Goal: Task Accomplishment & Management: Complete application form

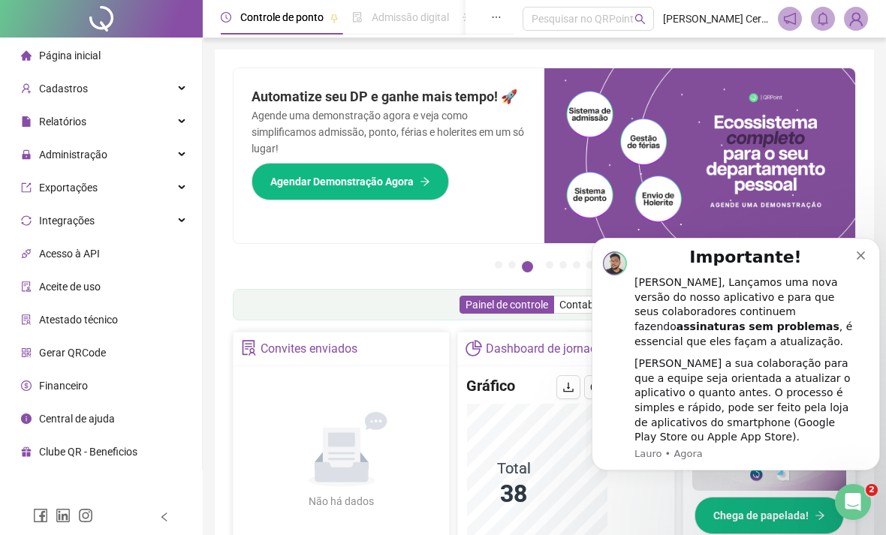
click at [159, 82] on div "Cadastros" at bounding box center [101, 89] width 196 height 30
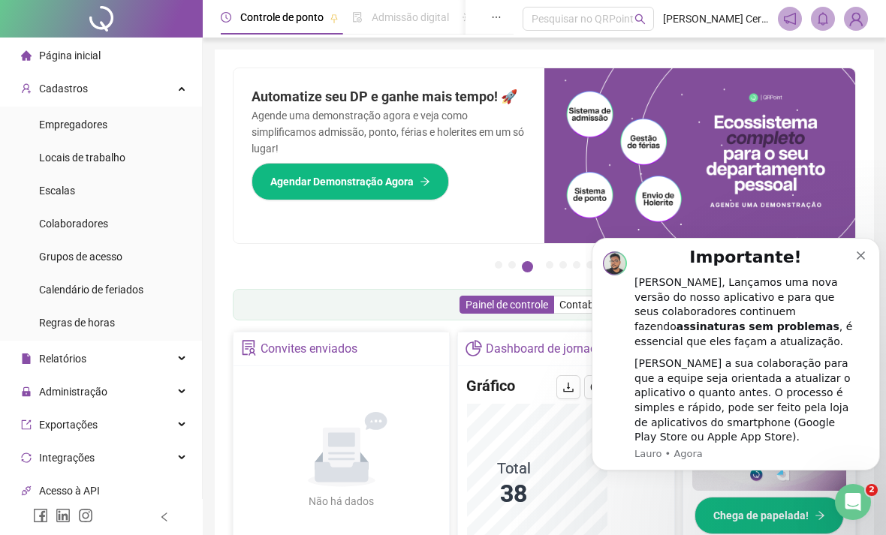
click at [163, 134] on li "Empregadores" at bounding box center [101, 125] width 196 height 30
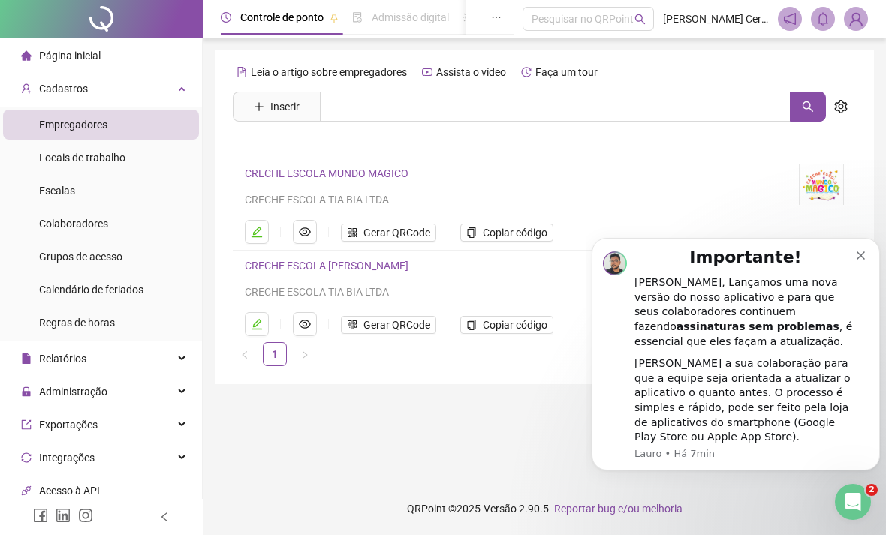
click at [140, 225] on li "Colaboradores" at bounding box center [101, 224] width 196 height 30
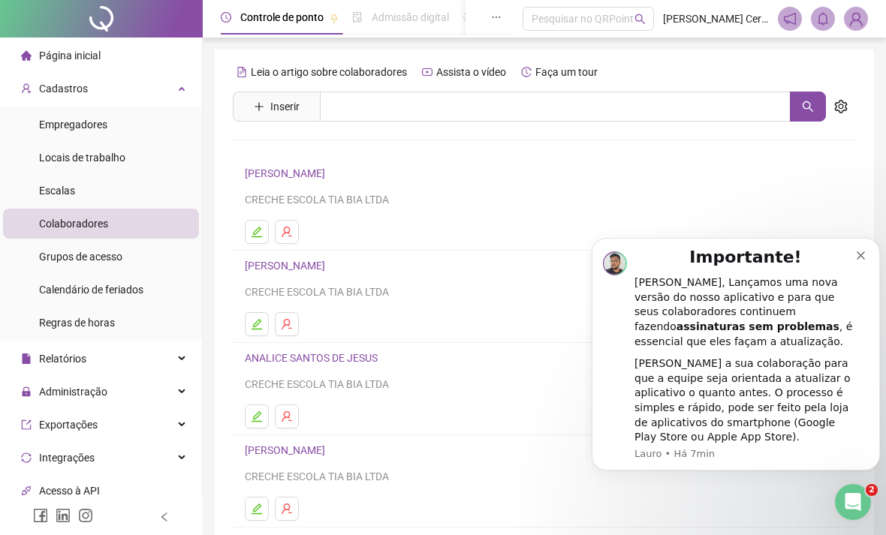
click at [268, 95] on button "Inserir" at bounding box center [277, 107] width 70 height 24
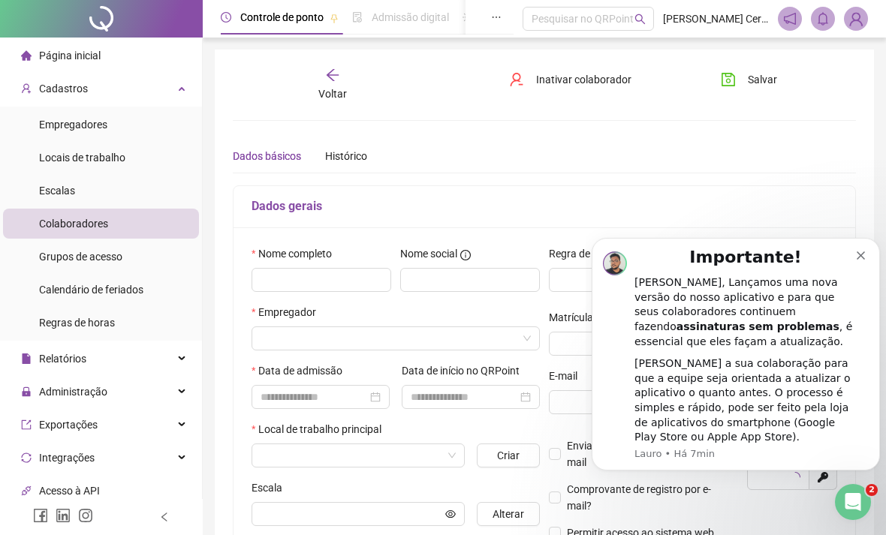
type input "*****"
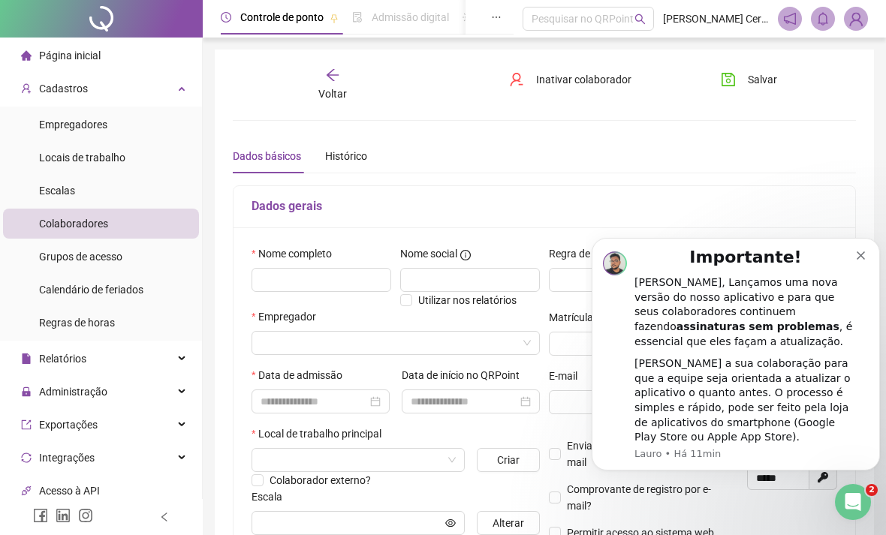
click at [862, 260] on icon "Dismiss notification" at bounding box center [860, 255] width 8 height 8
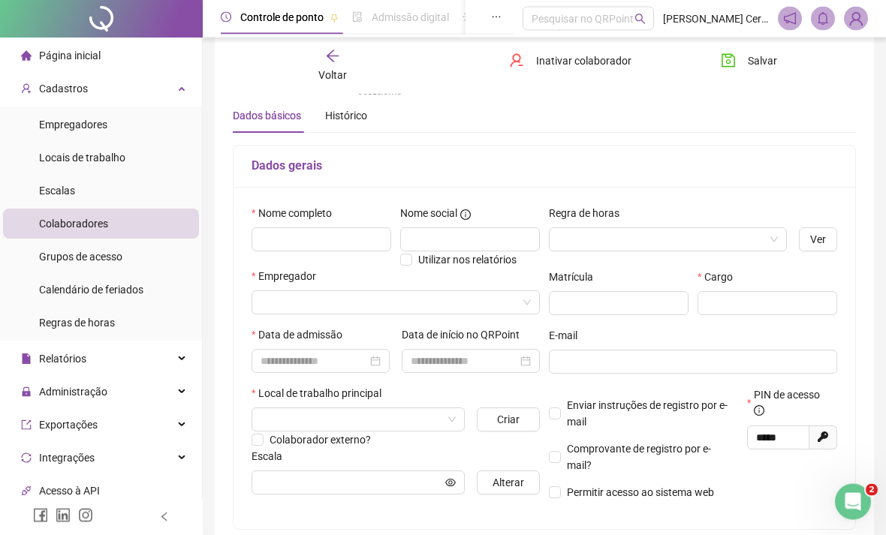
scroll to position [41, 0]
click at [361, 249] on input "text" at bounding box center [321, 239] width 140 height 24
type input "**********"
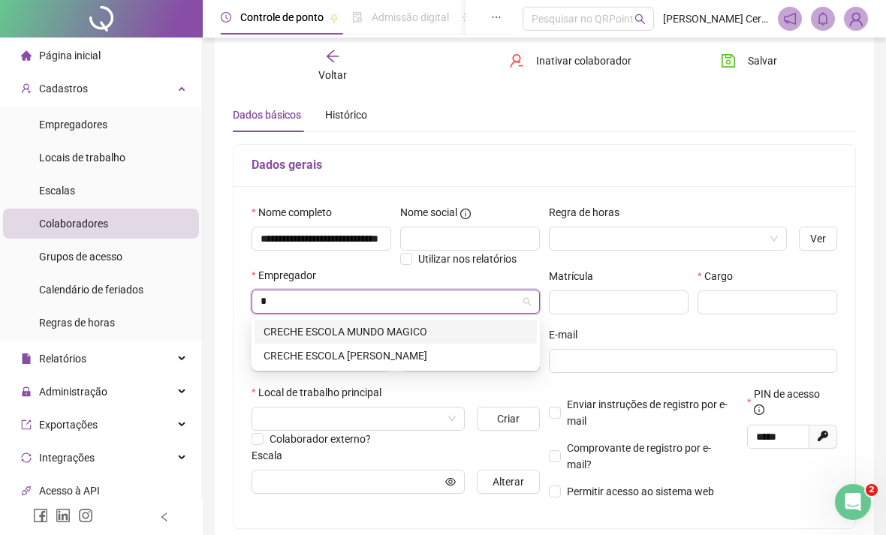
type input "*"
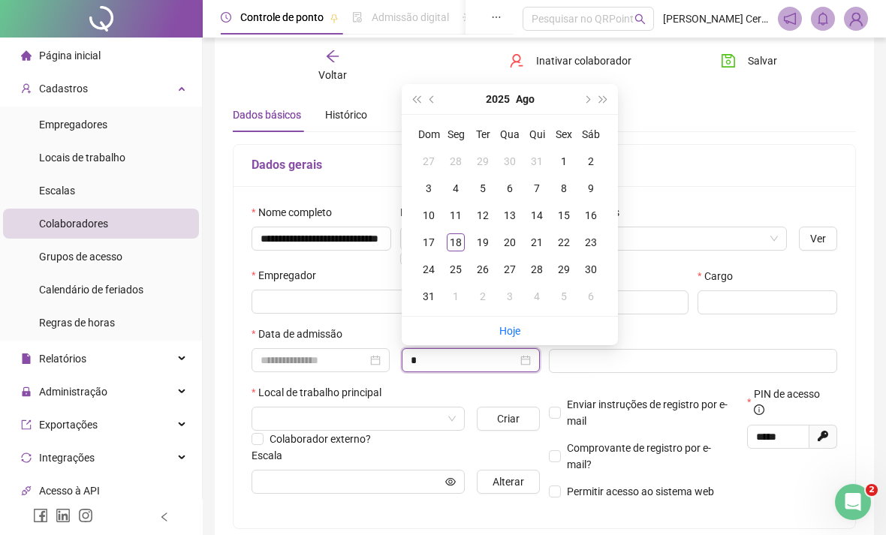
type input "*"
click at [374, 304] on input "search" at bounding box center [388, 301] width 257 height 23
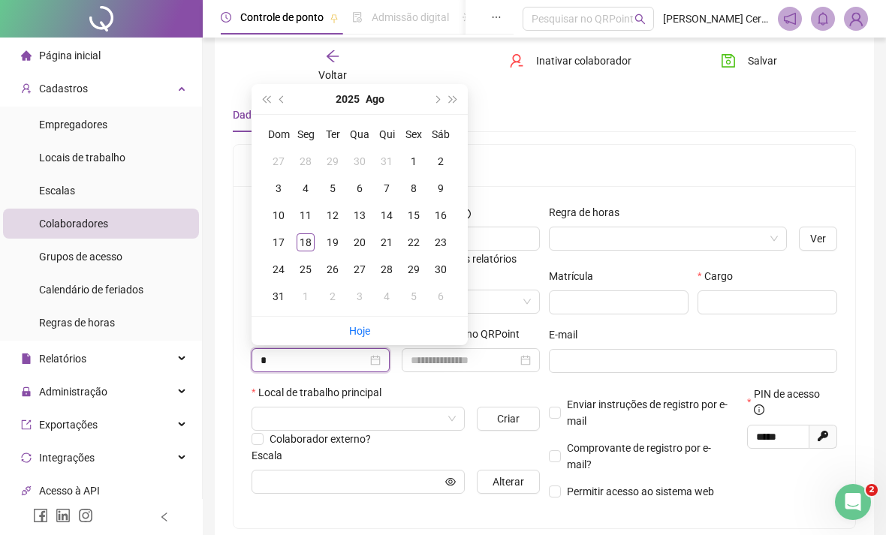
click at [531, 299] on div at bounding box center [395, 302] width 288 height 24
type input "*"
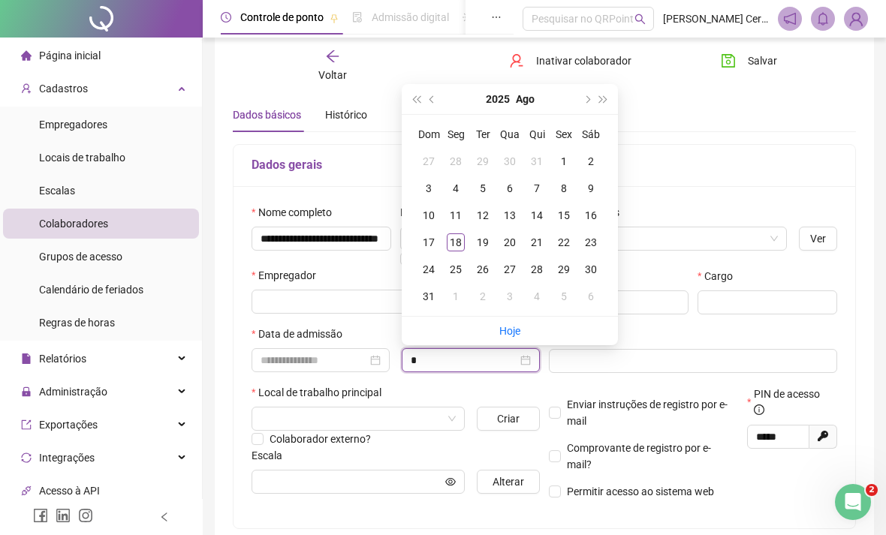
type input "*"
click at [368, 279] on div "Empregador" at bounding box center [395, 278] width 288 height 23
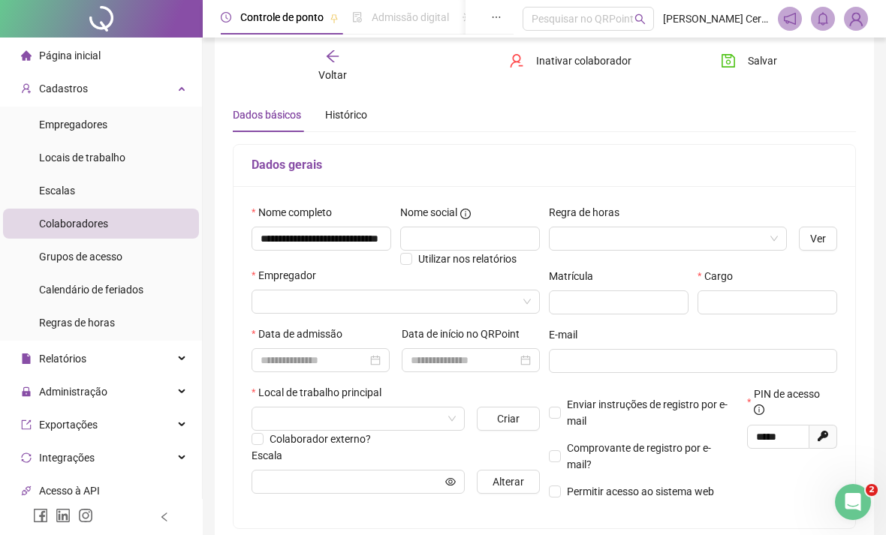
click at [527, 301] on span at bounding box center [395, 301] width 270 height 23
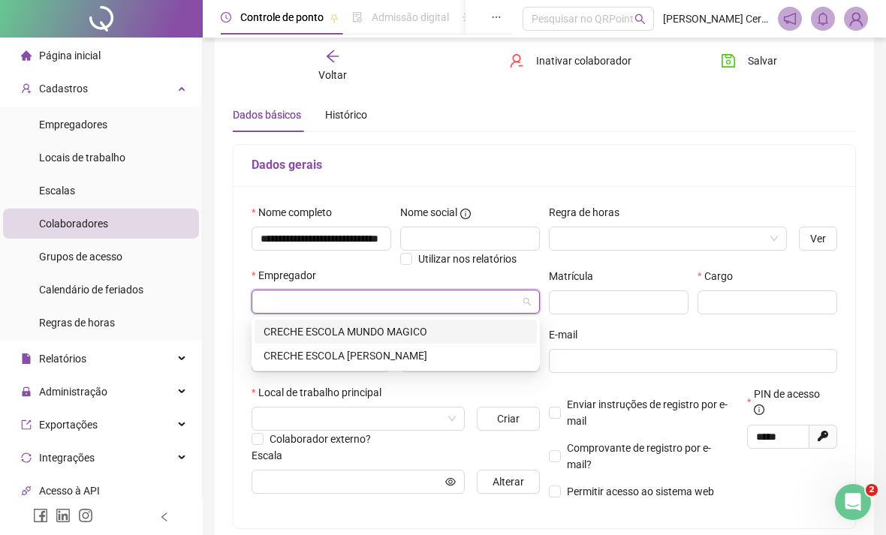
click at [396, 357] on div "CRECHE ESCOLA [PERSON_NAME]" at bounding box center [395, 355] width 264 height 17
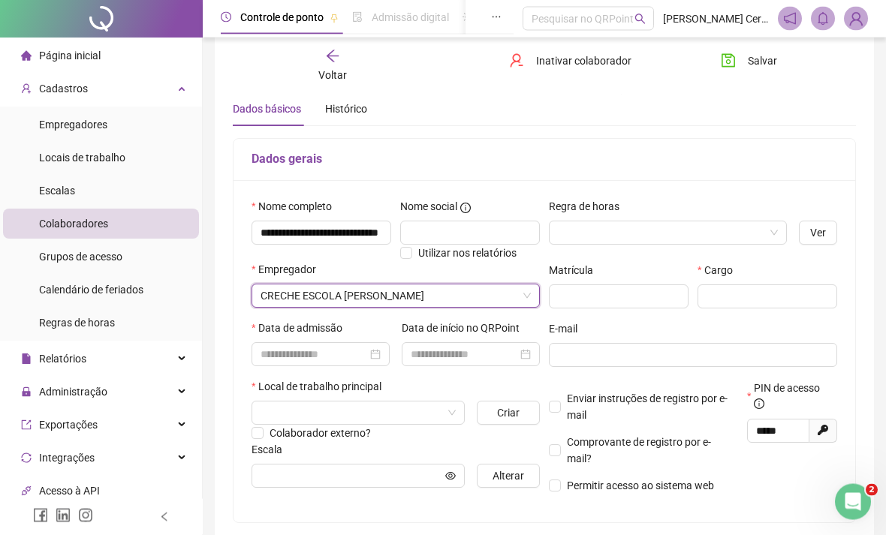
scroll to position [67, 0]
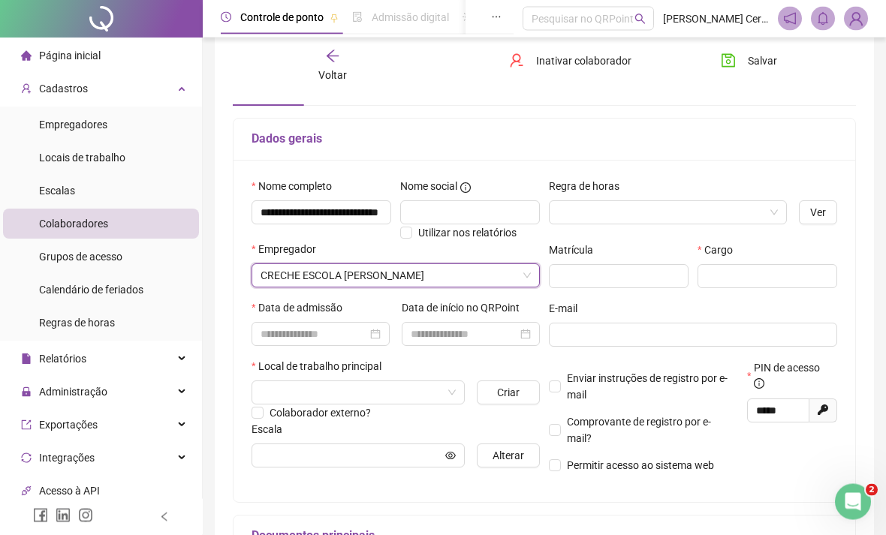
click at [462, 398] on div at bounding box center [357, 393] width 213 height 24
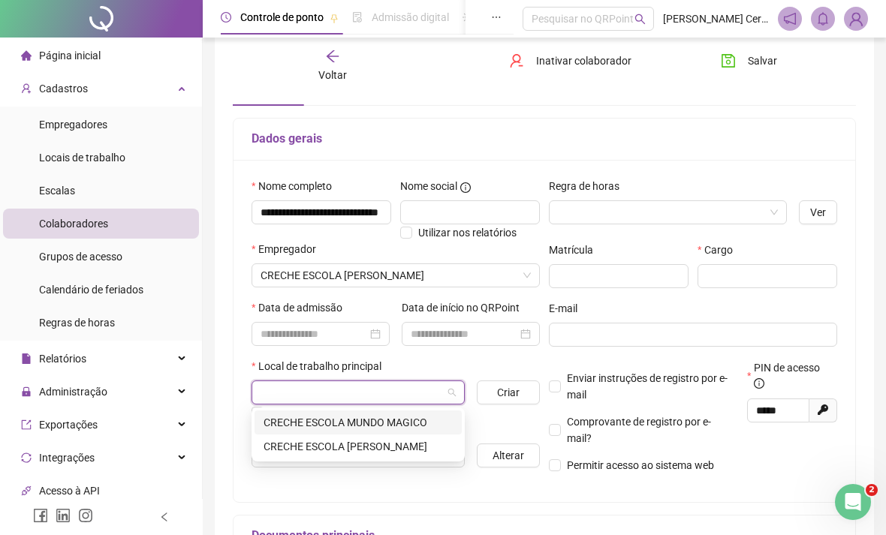
click at [455, 450] on div "CRECHE ESCOLA [PERSON_NAME]" at bounding box center [357, 446] width 207 height 24
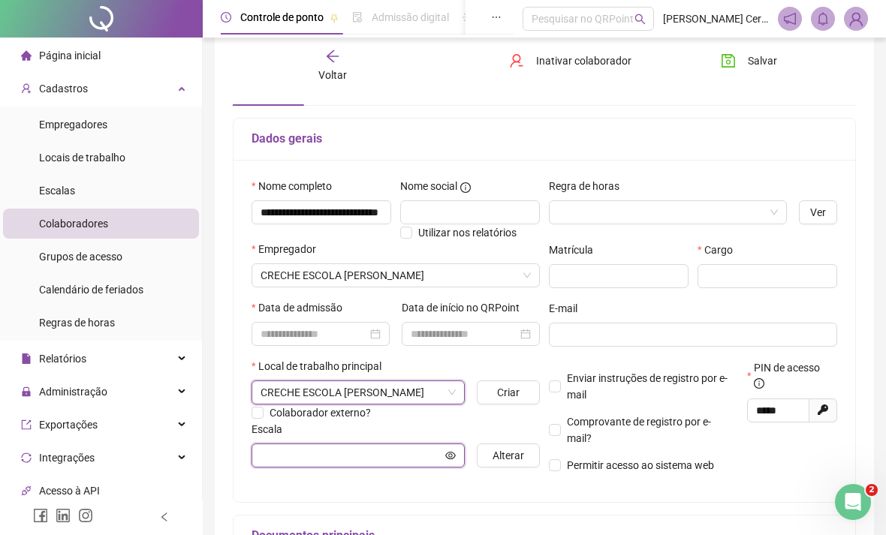
click at [453, 456] on icon "eye" at bounding box center [450, 455] width 11 height 11
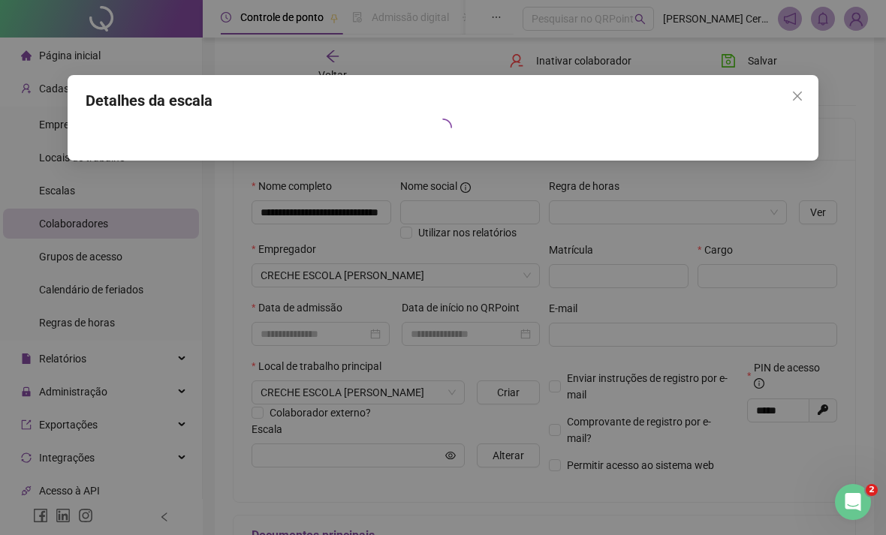
scroll to position [65, 0]
click at [797, 99] on icon "close" at bounding box center [797, 96] width 12 height 12
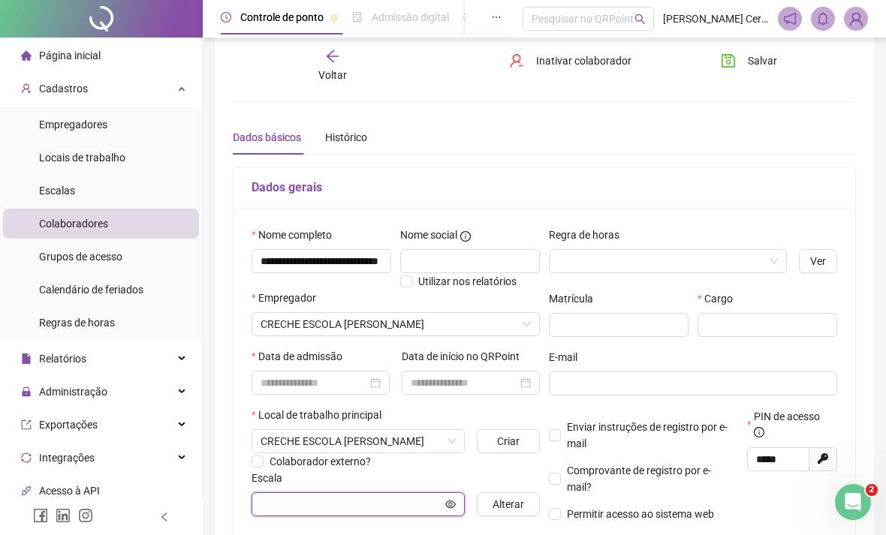
scroll to position [0, 0]
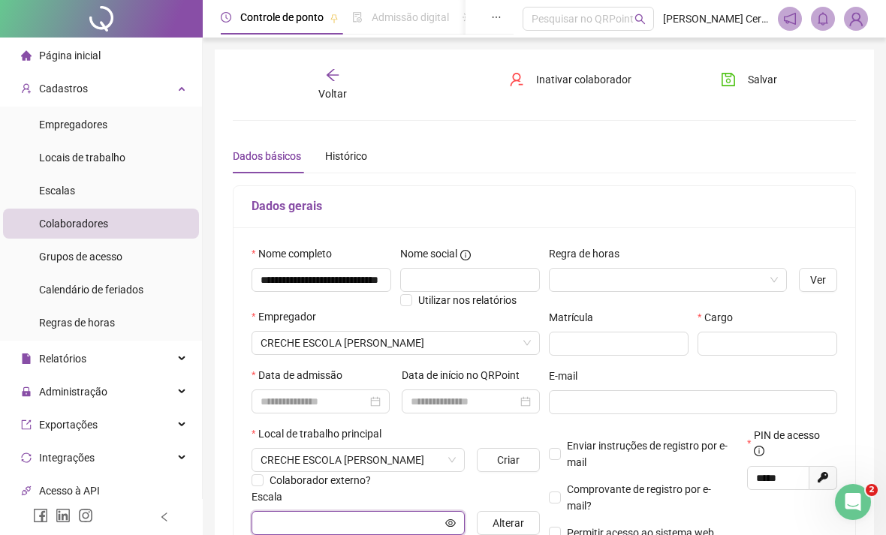
click at [380, 398] on div at bounding box center [320, 401] width 120 height 17
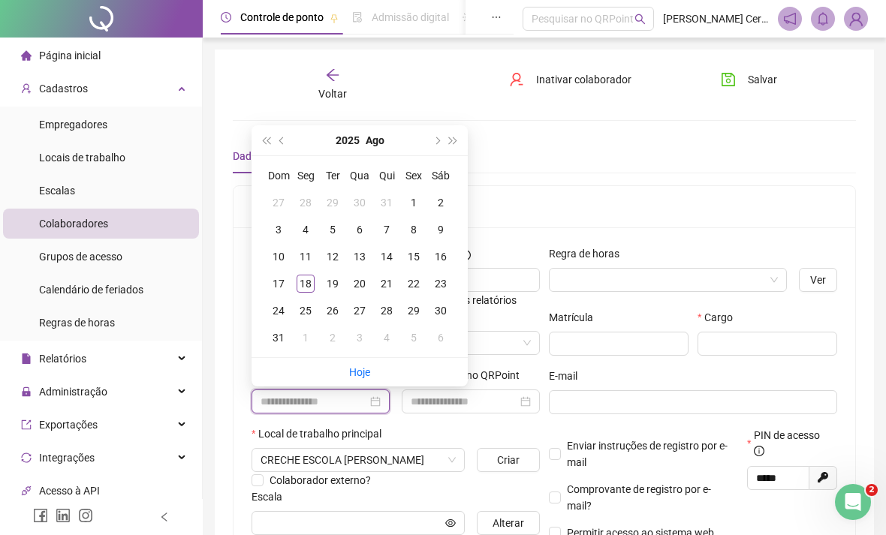
click at [534, 401] on div at bounding box center [470, 401] width 138 height 24
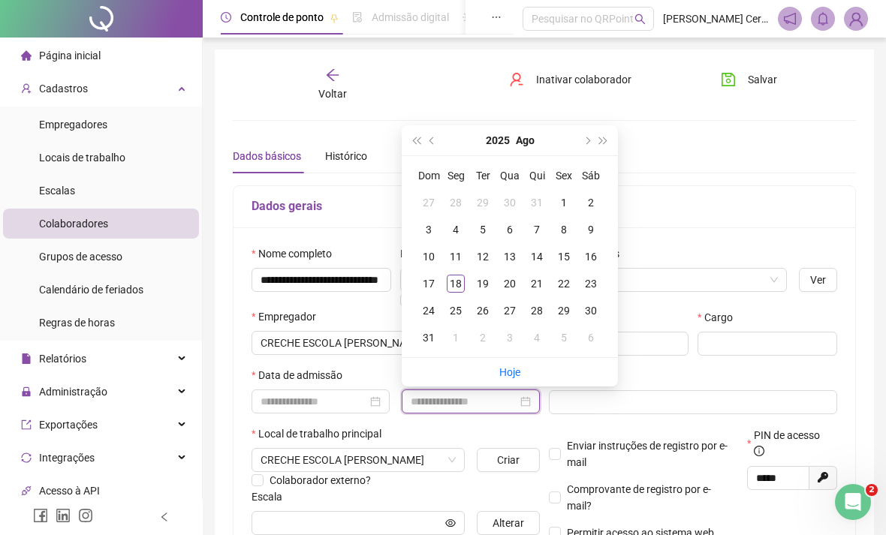
type input "**********"
click at [465, 291] on td "18" at bounding box center [455, 283] width 27 height 27
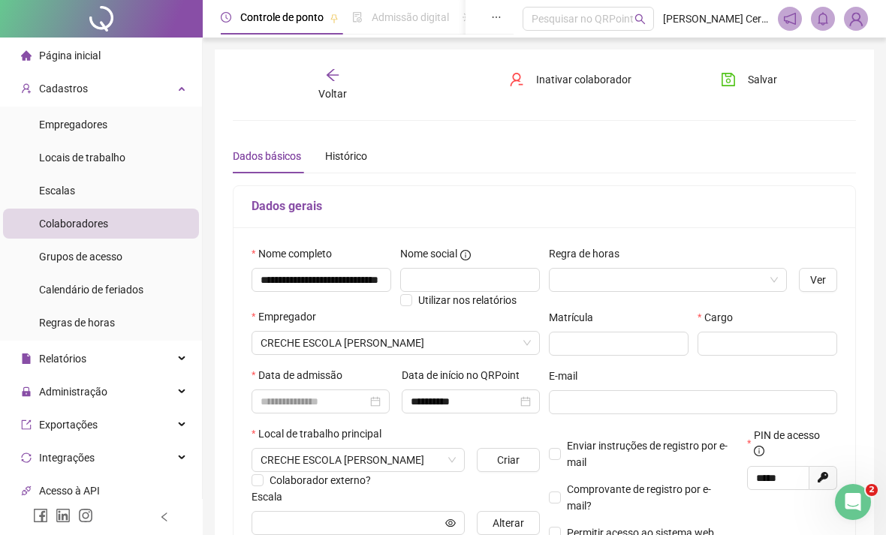
click at [386, 402] on div at bounding box center [320, 401] width 138 height 24
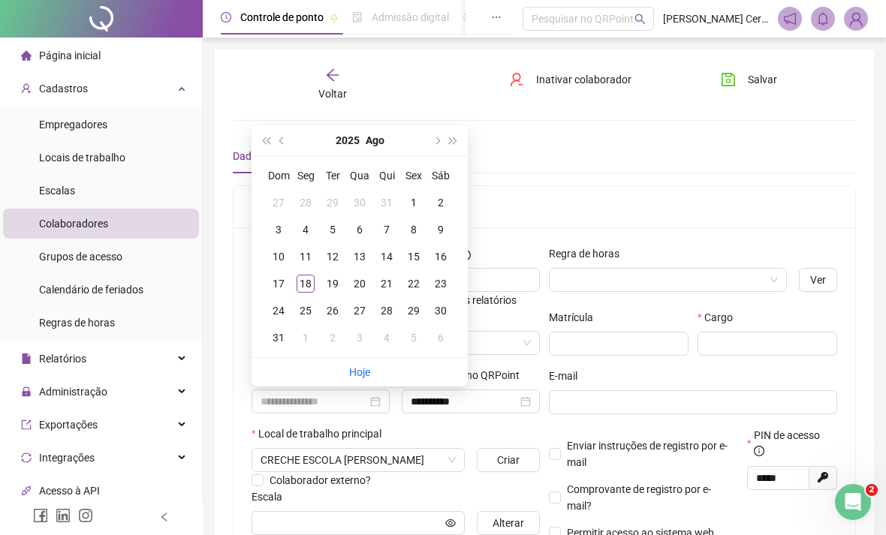
click at [289, 143] on button "prev-year" at bounding box center [282, 140] width 17 height 30
click at [287, 139] on button "prev-year" at bounding box center [282, 140] width 17 height 30
type input "**********"
click at [306, 228] on div "9" at bounding box center [305, 230] width 18 height 18
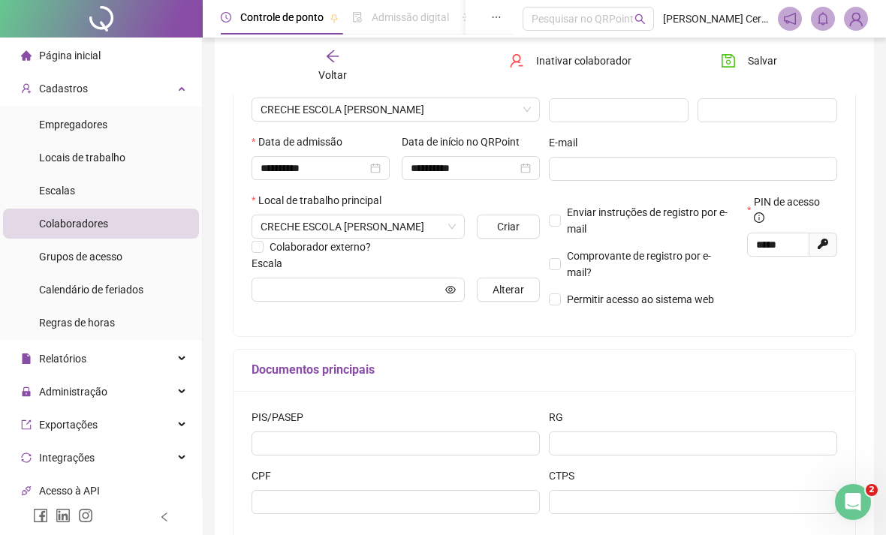
scroll to position [278, 0]
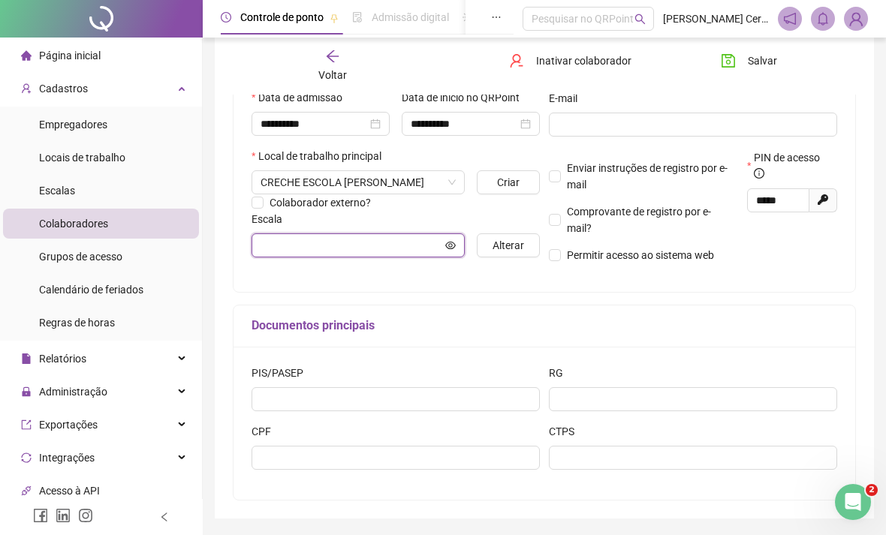
click at [455, 248] on icon "eye" at bounding box center [450, 245] width 11 height 11
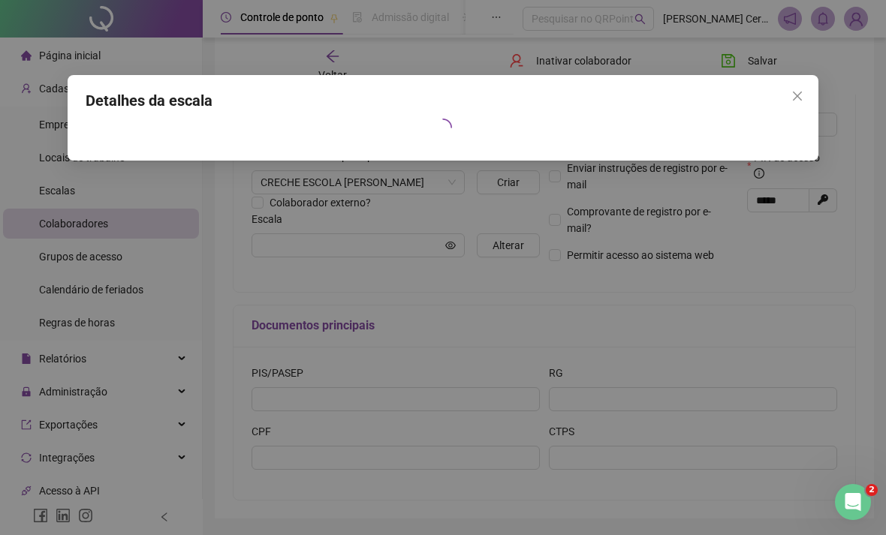
click at [789, 106] on button "Close" at bounding box center [797, 96] width 24 height 24
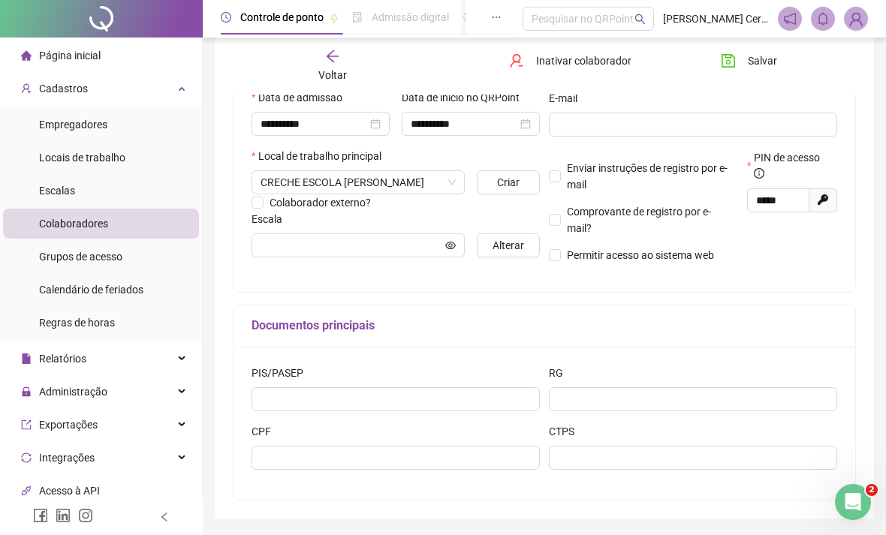
click at [519, 253] on span "Alterar" at bounding box center [508, 245] width 32 height 17
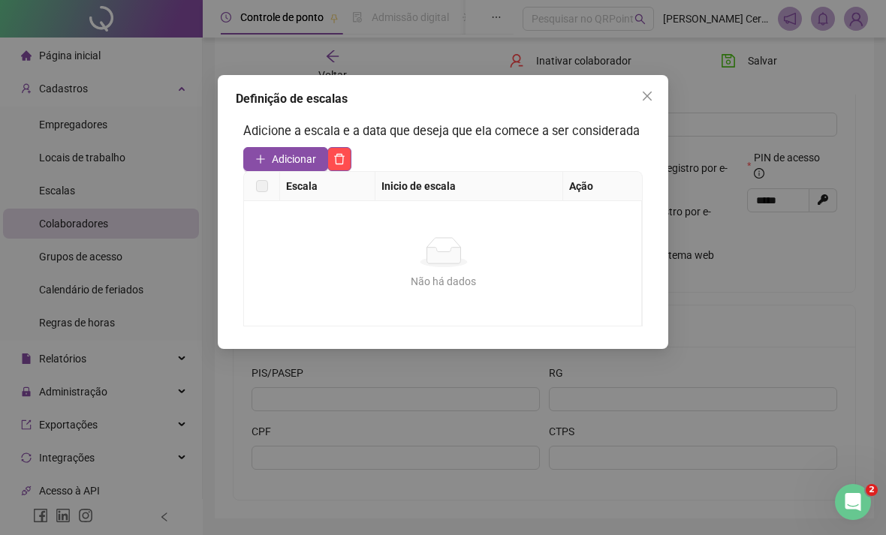
click at [657, 101] on span "Close" at bounding box center [647, 96] width 24 height 12
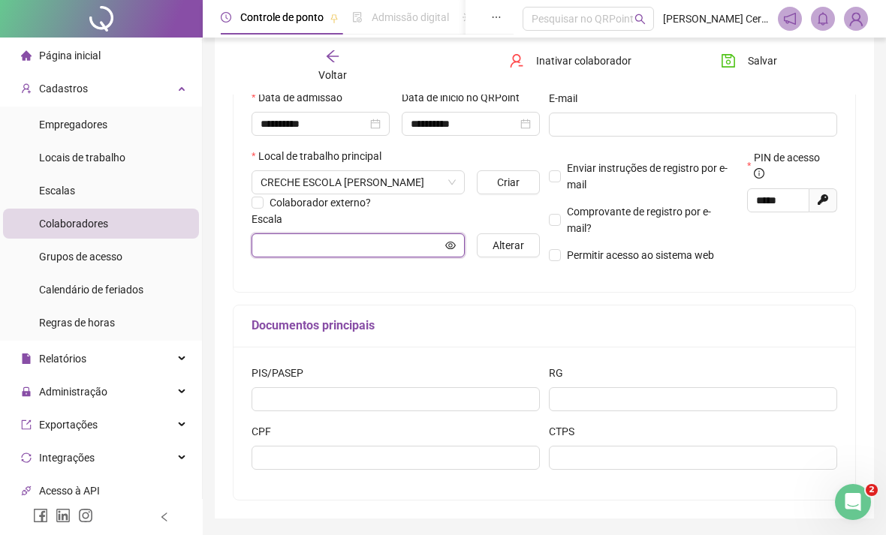
click at [398, 241] on input "text" at bounding box center [351, 245] width 182 height 17
click at [451, 240] on icon "eye" at bounding box center [450, 245] width 11 height 11
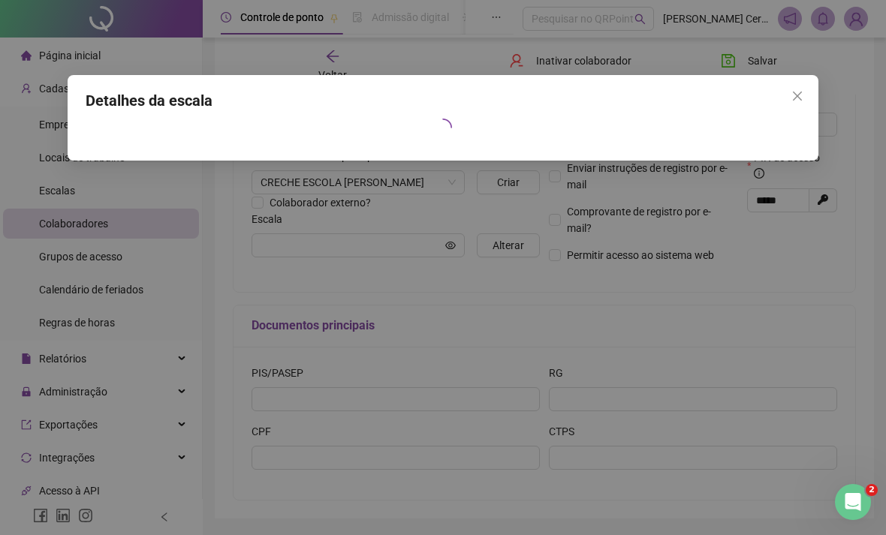
click at [789, 91] on span "Close" at bounding box center [797, 96] width 24 height 12
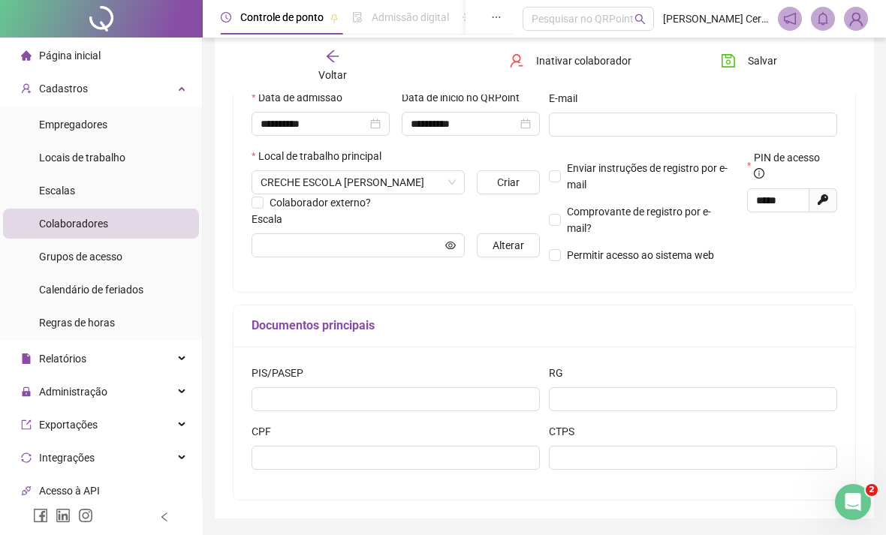
click at [509, 256] on button "Alterar" at bounding box center [508, 245] width 63 height 24
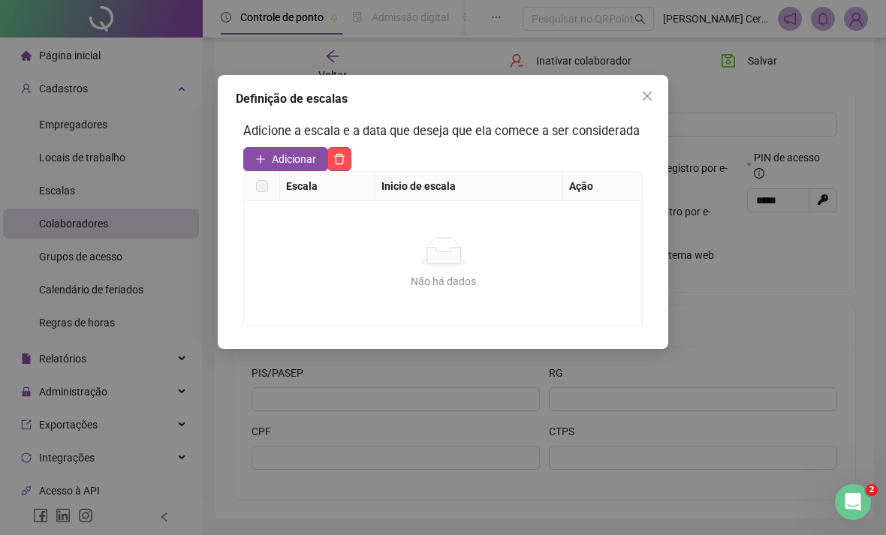
click at [651, 100] on icon "close" at bounding box center [646, 96] width 9 height 9
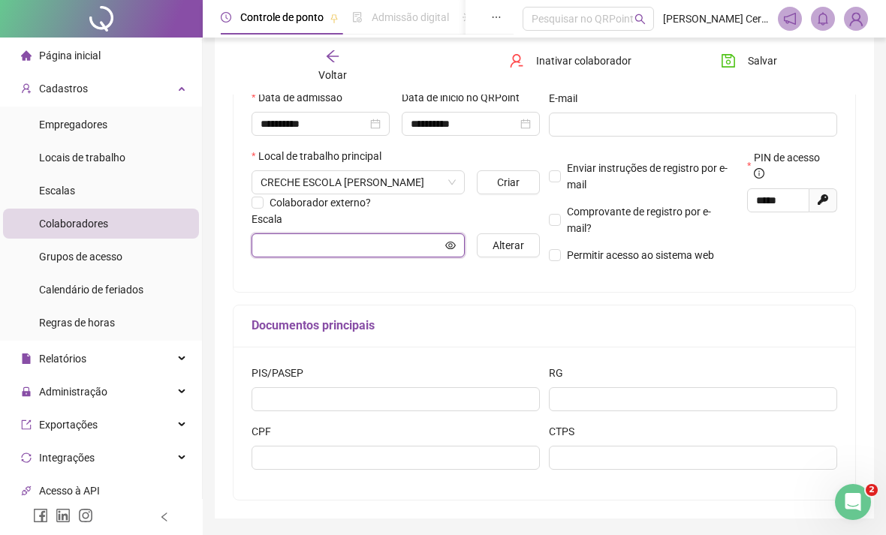
click at [383, 245] on input "text" at bounding box center [351, 245] width 182 height 17
click at [471, 219] on div "Escala" at bounding box center [395, 222] width 288 height 23
click at [445, 240] on icon "eye" at bounding box center [450, 245] width 11 height 11
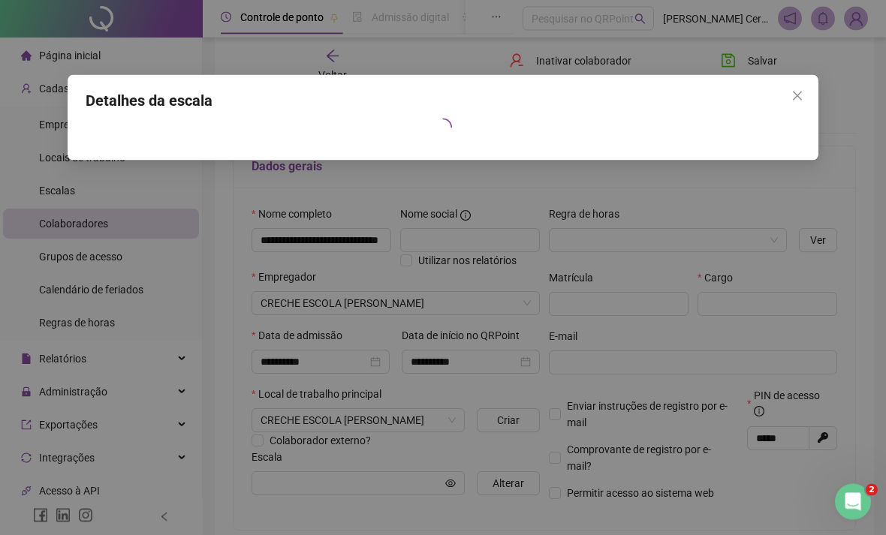
scroll to position [40, 0]
click at [804, 100] on span "Close" at bounding box center [797, 96] width 24 height 12
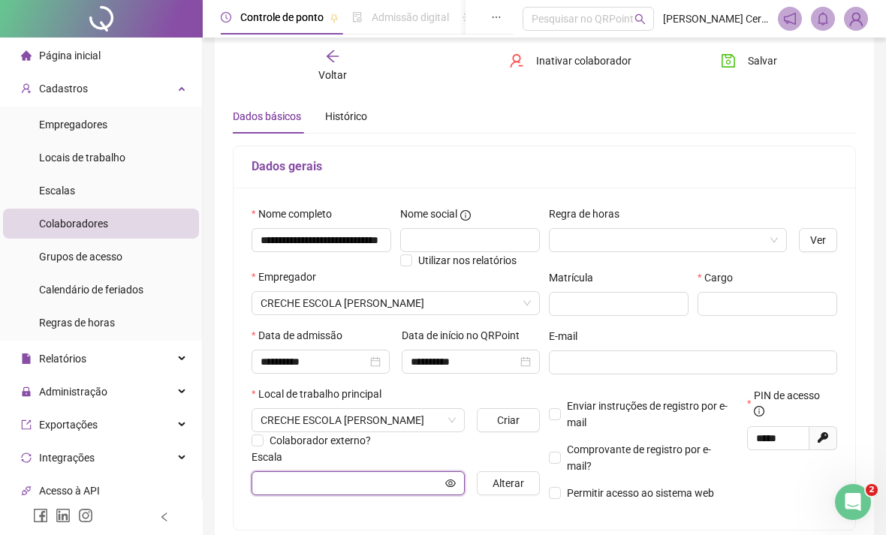
click at [359, 487] on input "text" at bounding box center [351, 483] width 182 height 17
click at [386, 483] on input "text" at bounding box center [351, 483] width 182 height 17
click at [455, 481] on icon "eye" at bounding box center [450, 483] width 11 height 11
click at [0, 0] on div "Detalhes da escala" at bounding box center [0, 0] width 0 height 0
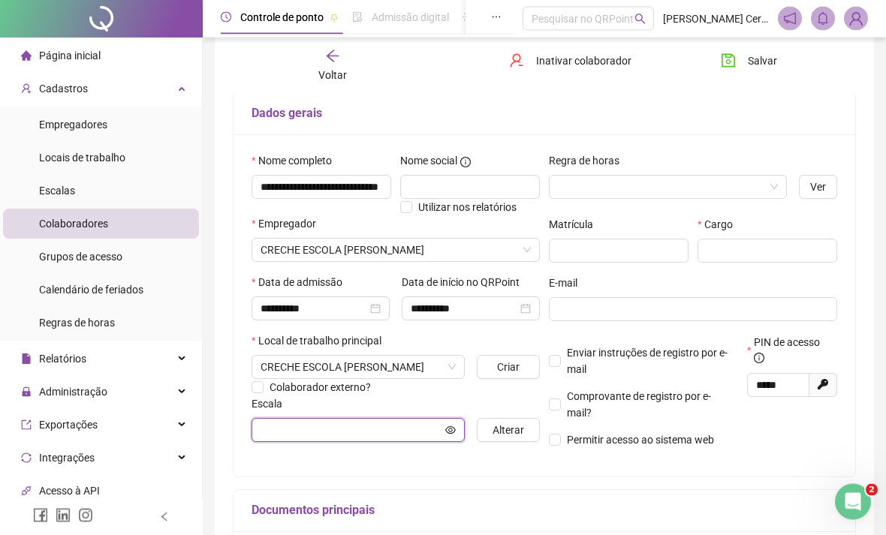
scroll to position [93, 0]
click at [450, 429] on icon "eye" at bounding box center [450, 430] width 11 height 11
